Goal: Information Seeking & Learning: Learn about a topic

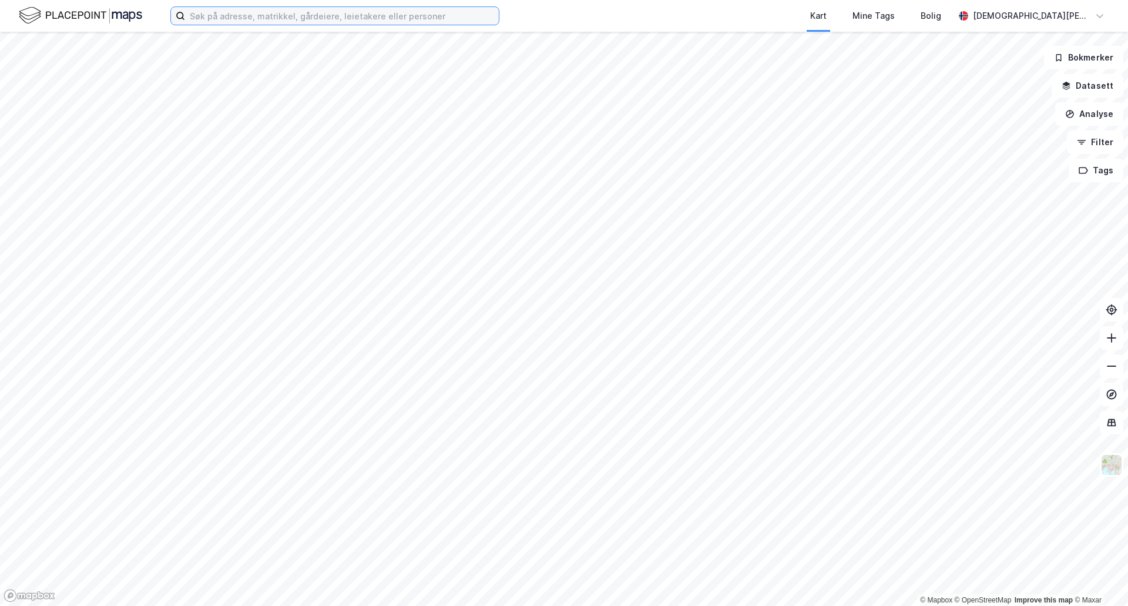
click at [367, 19] on input at bounding box center [342, 16] width 314 height 18
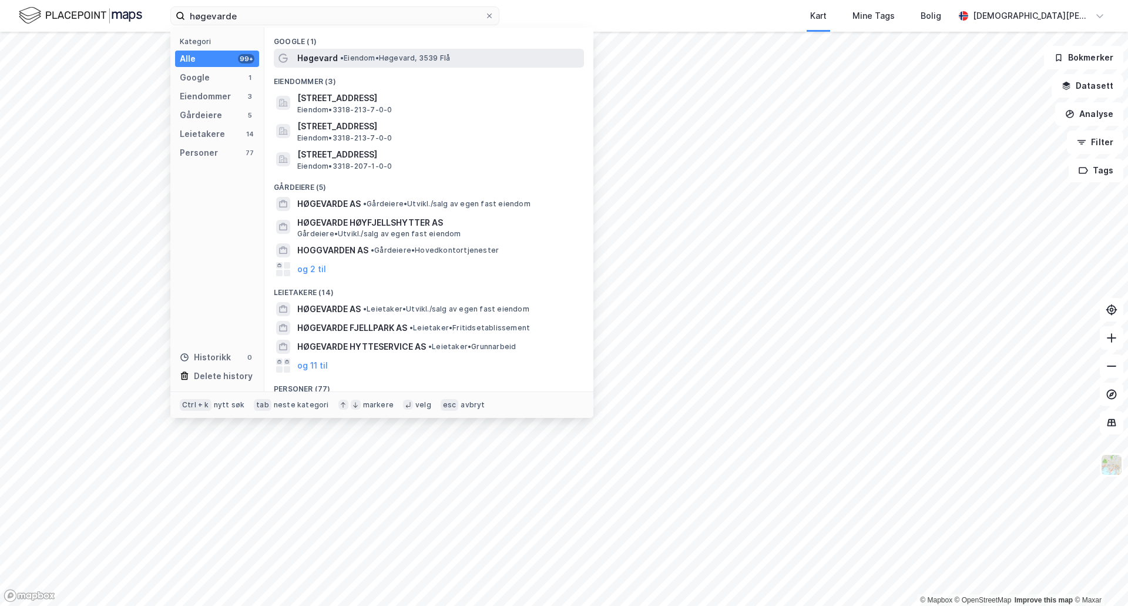
click at [341, 56] on span "•" at bounding box center [342, 57] width 4 height 9
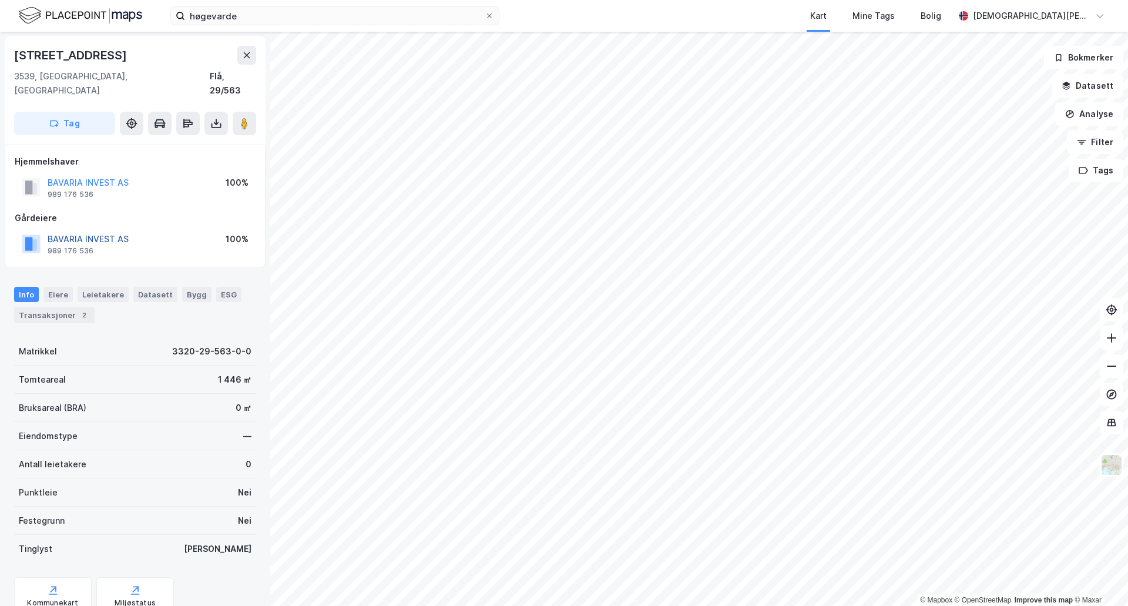
click at [0, 0] on button "BAVARIA INVEST AS" at bounding box center [0, 0] width 0 height 0
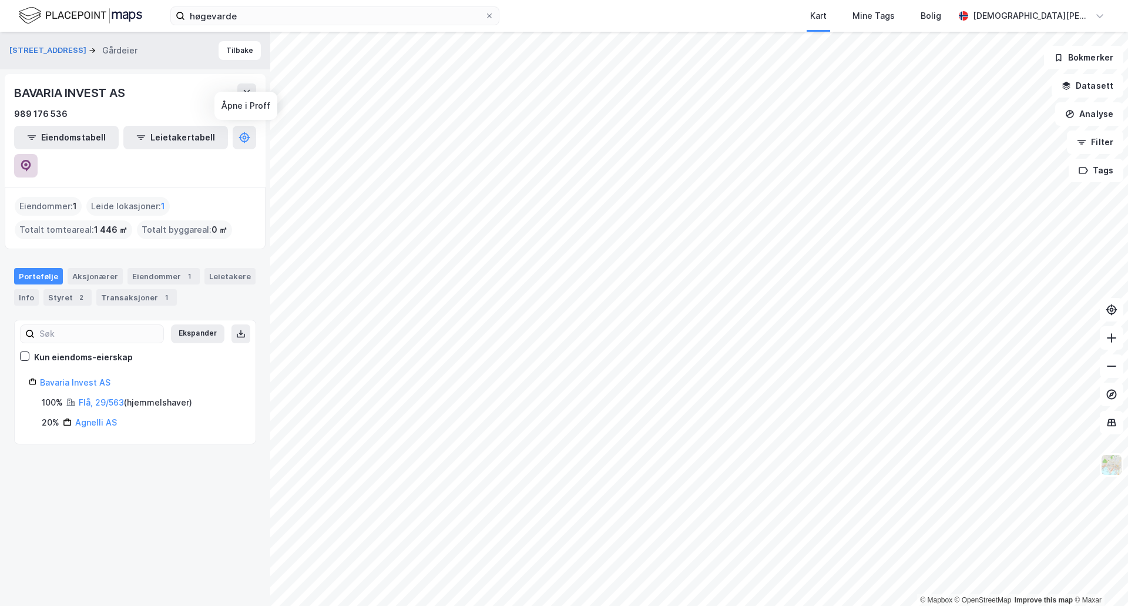
click at [32, 160] on icon at bounding box center [26, 166] width 12 height 12
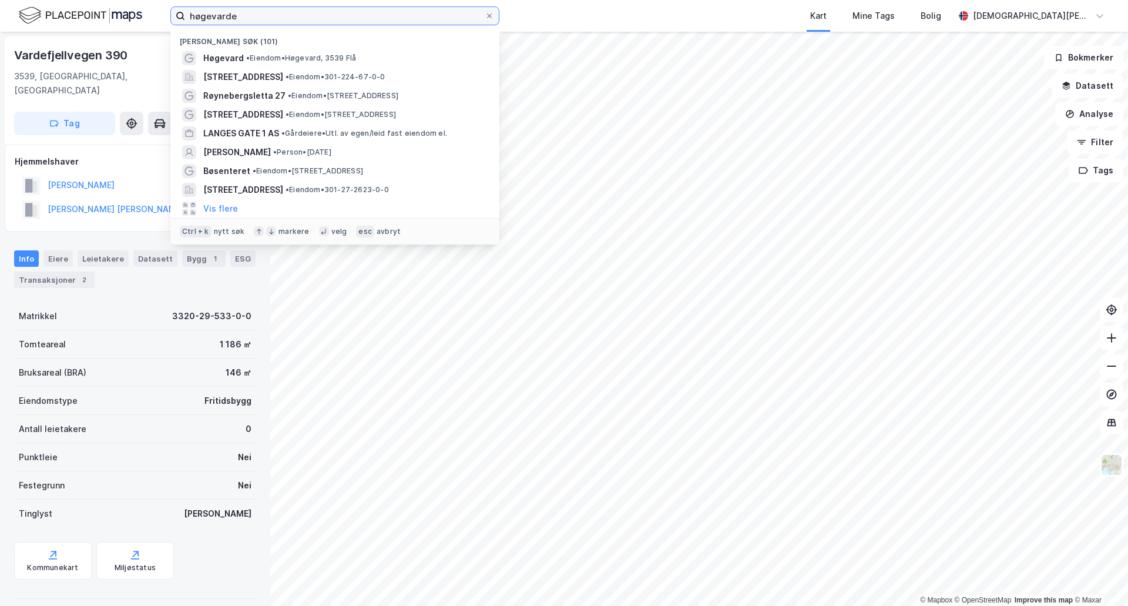
drag, startPoint x: 240, startPoint y: 14, endPoint x: 166, endPoint y: 18, distance: 74.1
click at [166, 18] on div "høgevarde Nylige søk (101) Høgevard • Eiendom • [GEOGRAPHIC_DATA], [STREET_ADDR…" at bounding box center [564, 16] width 1128 height 32
type input "lysaker"
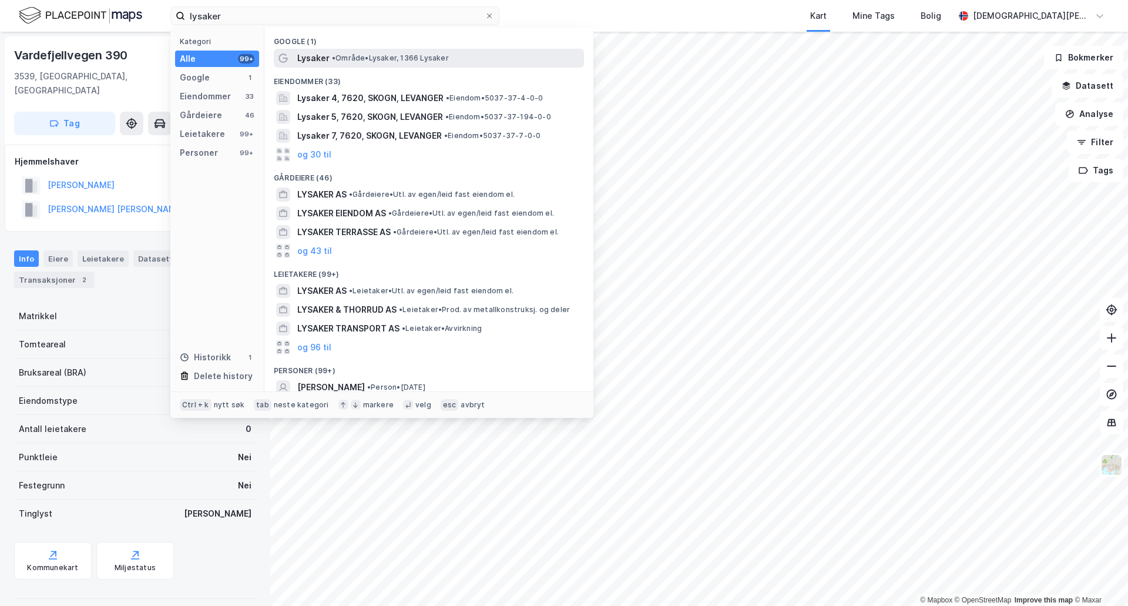
click at [305, 58] on span "Lysaker" at bounding box center [313, 58] width 32 height 14
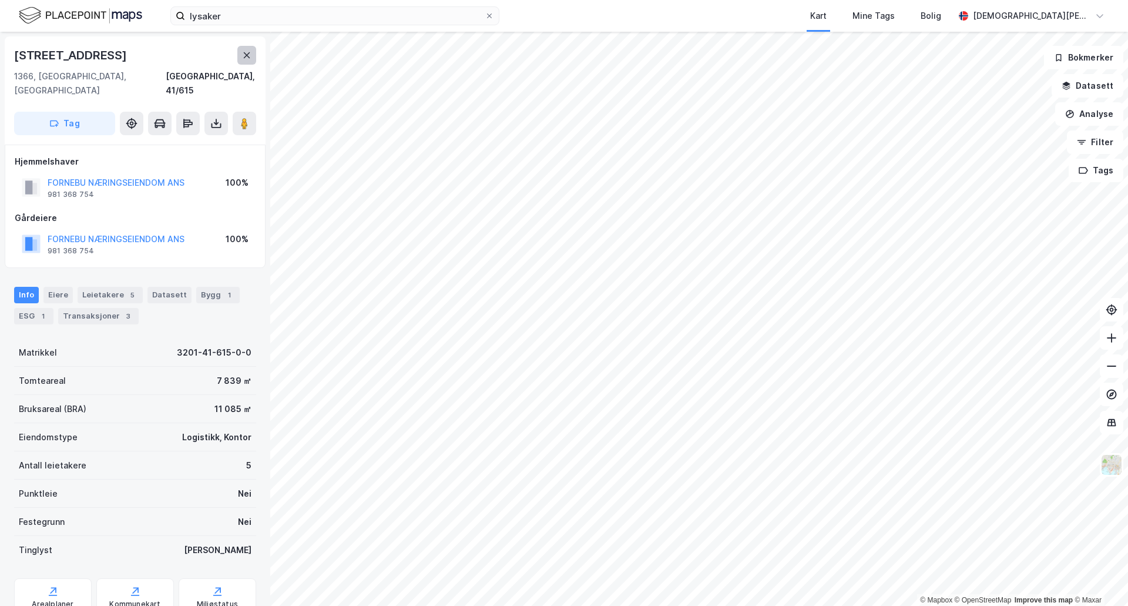
click at [243, 62] on button at bounding box center [246, 55] width 19 height 19
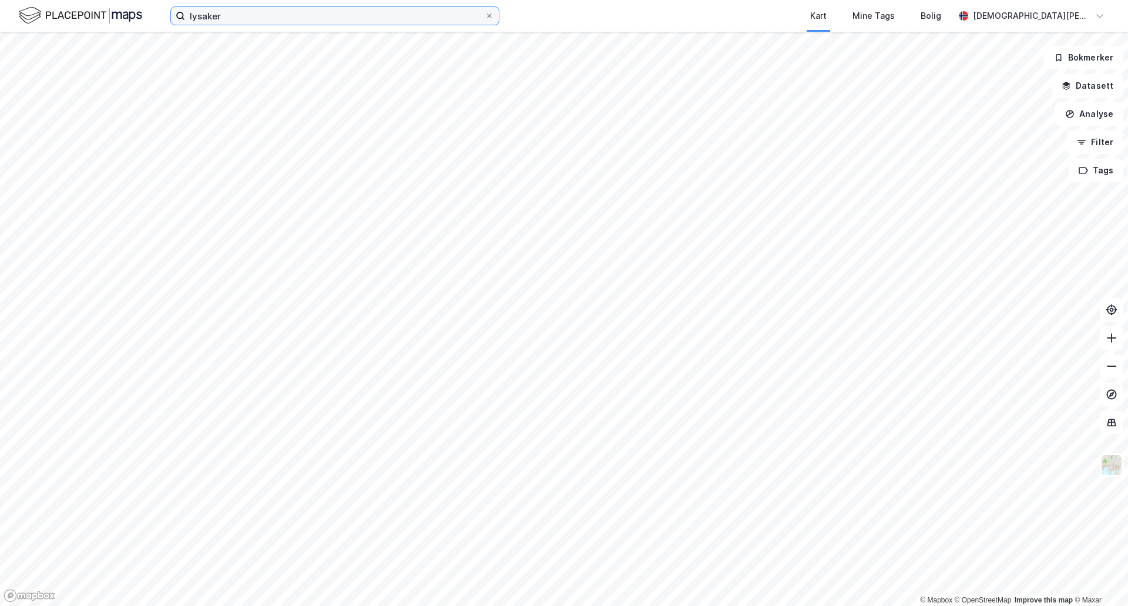
click at [246, 14] on input "lysaker" at bounding box center [335, 16] width 300 height 18
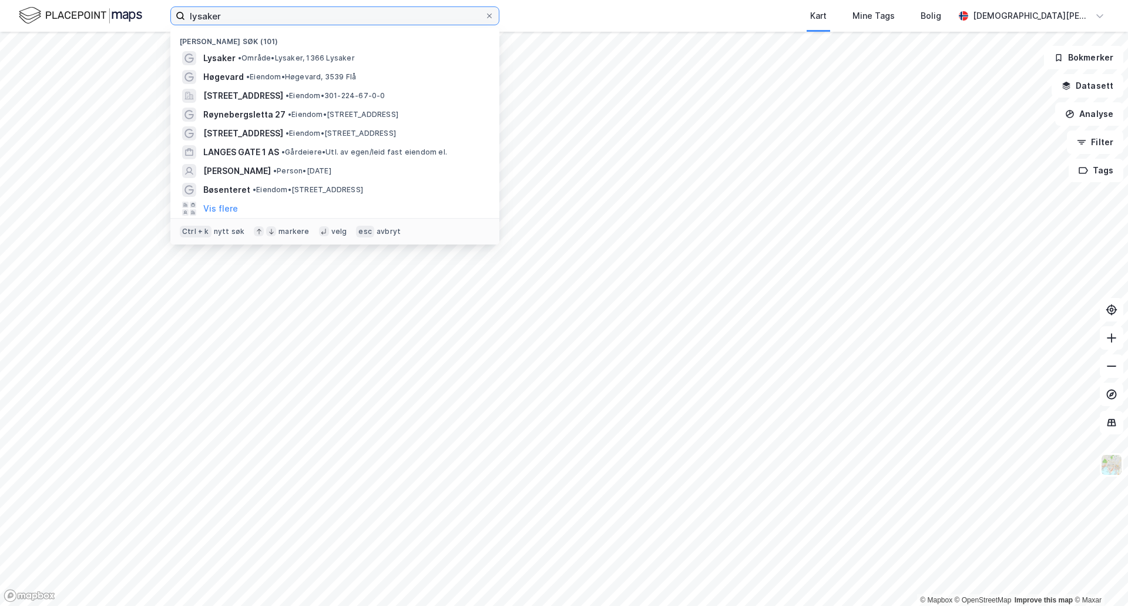
drag, startPoint x: 246, startPoint y: 12, endPoint x: 236, endPoint y: 15, distance: 9.7
click at [236, 15] on input "lysaker" at bounding box center [335, 16] width 300 height 18
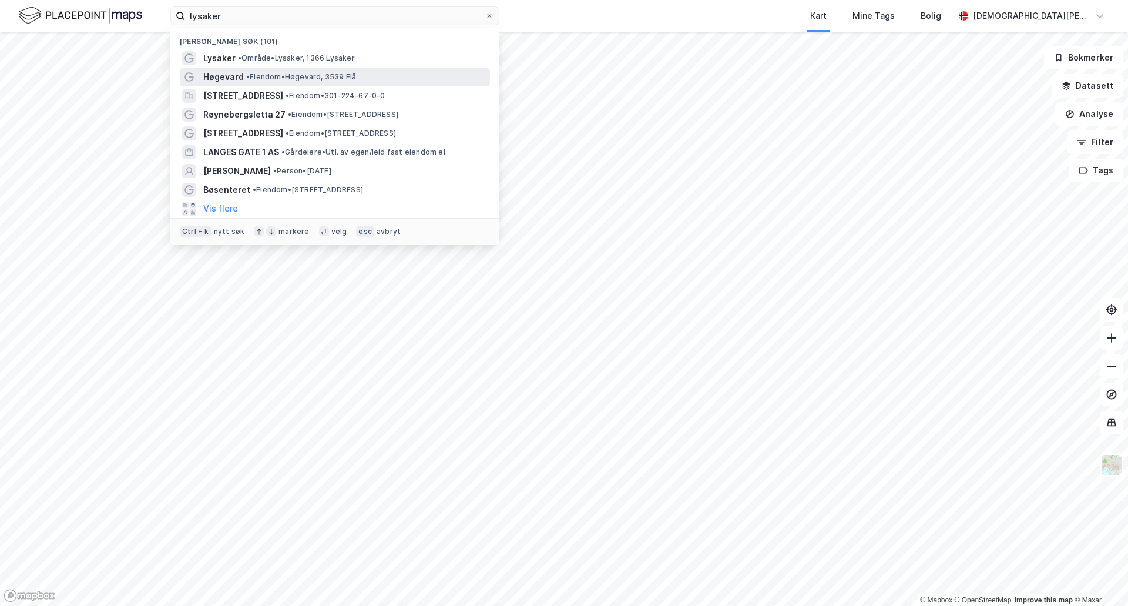
click at [246, 72] on span "•" at bounding box center [248, 76] width 4 height 9
